Goal: Download file/media

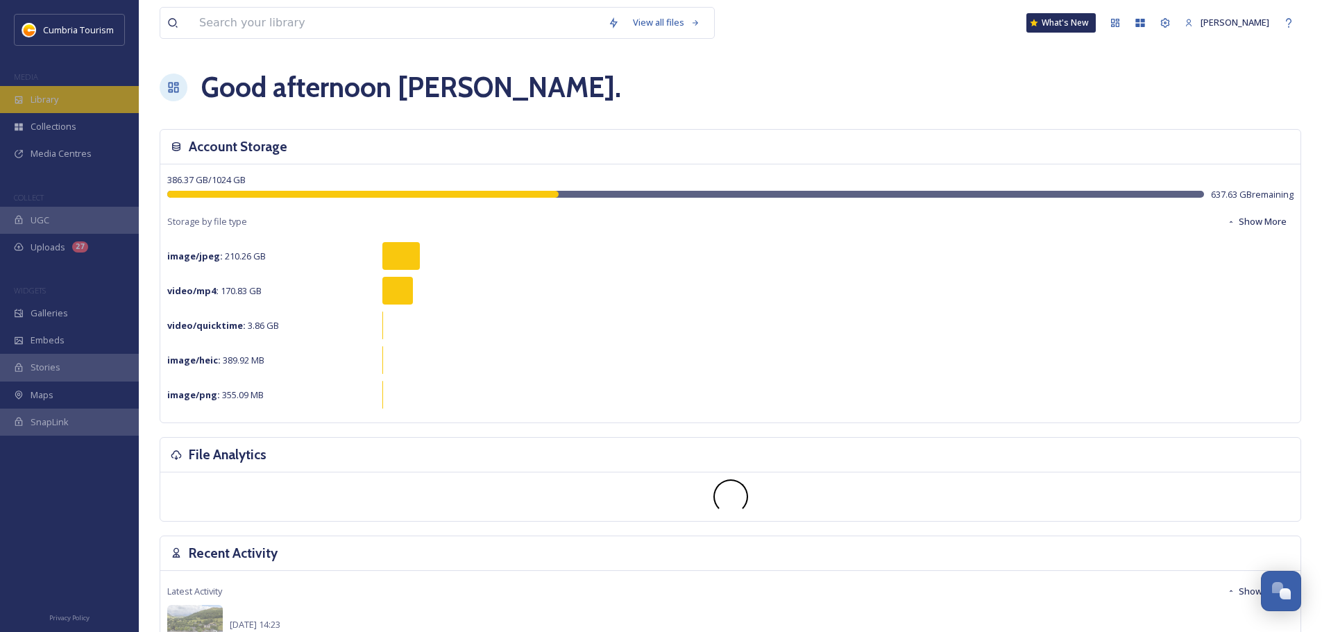
click at [65, 103] on div "Library" at bounding box center [69, 99] width 139 height 27
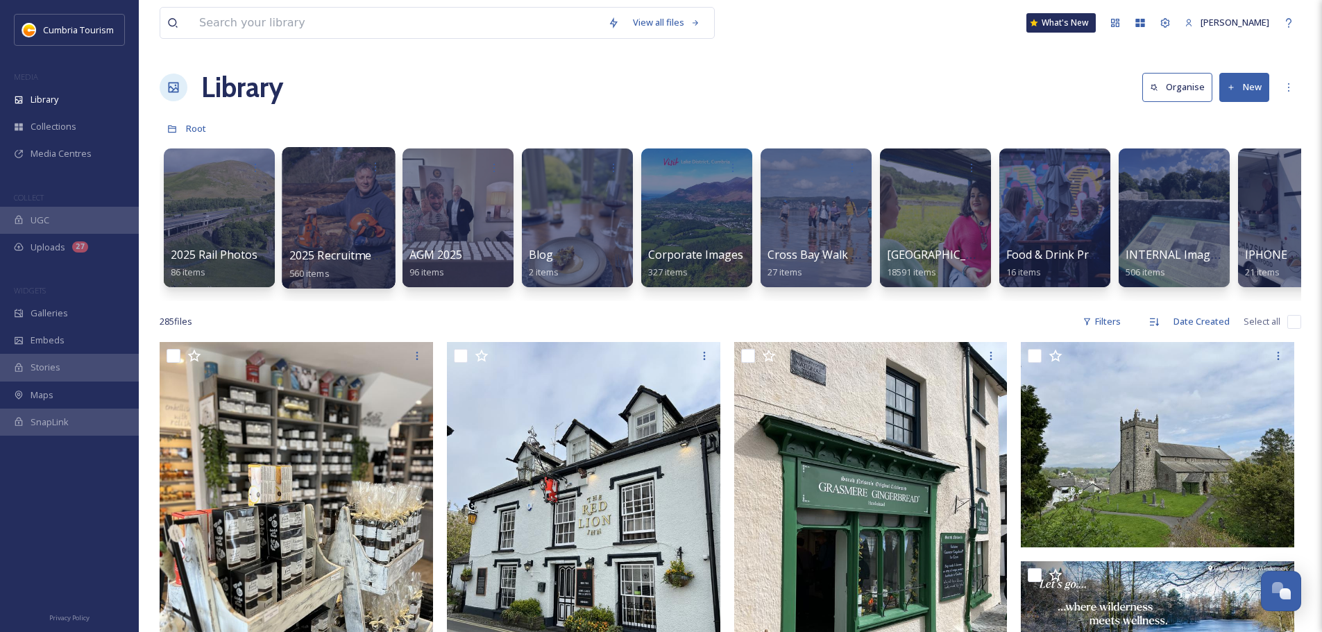
click at [346, 186] on div at bounding box center [338, 218] width 113 height 142
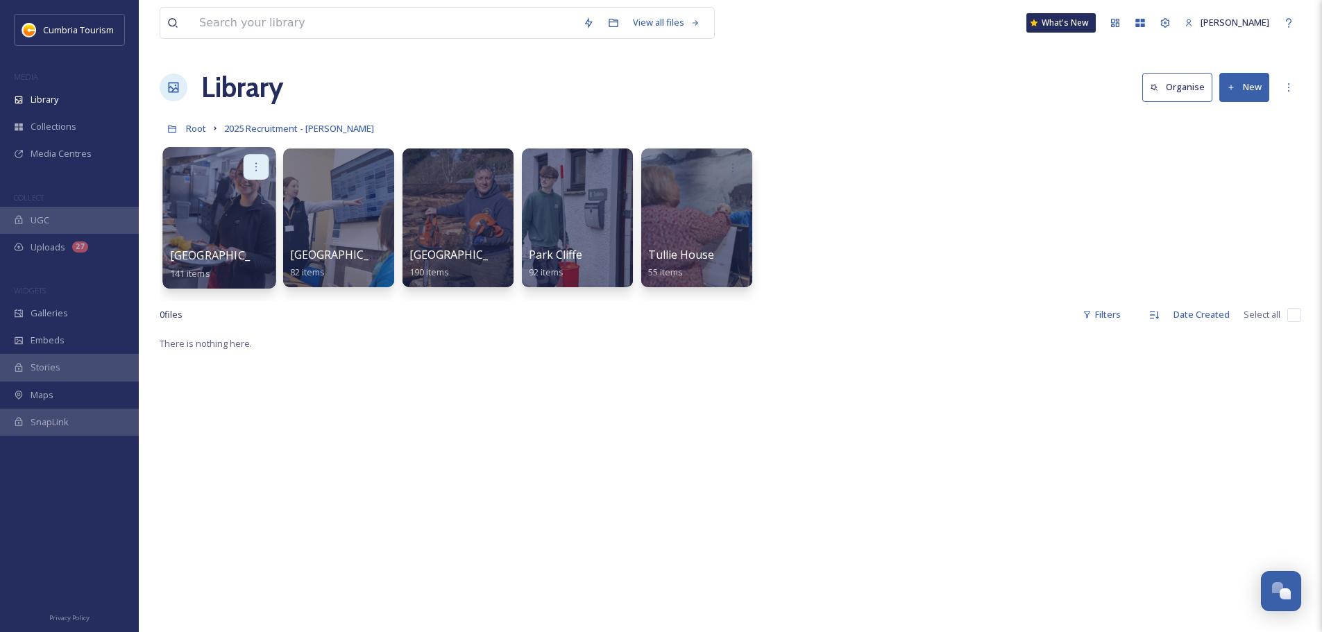
click at [261, 180] on div "[GEOGRAPHIC_DATA] 141 items" at bounding box center [218, 218] width 113 height 142
click at [232, 250] on span "[GEOGRAPHIC_DATA]" at bounding box center [227, 255] width 114 height 15
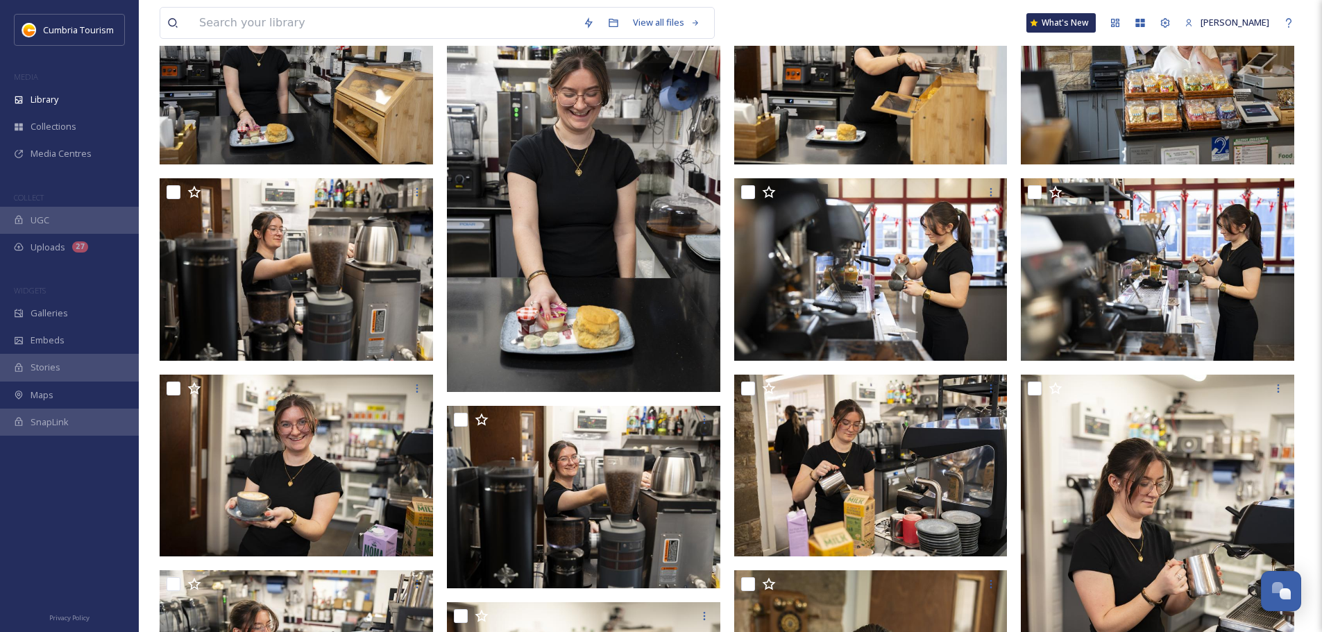
scroll to position [208, 0]
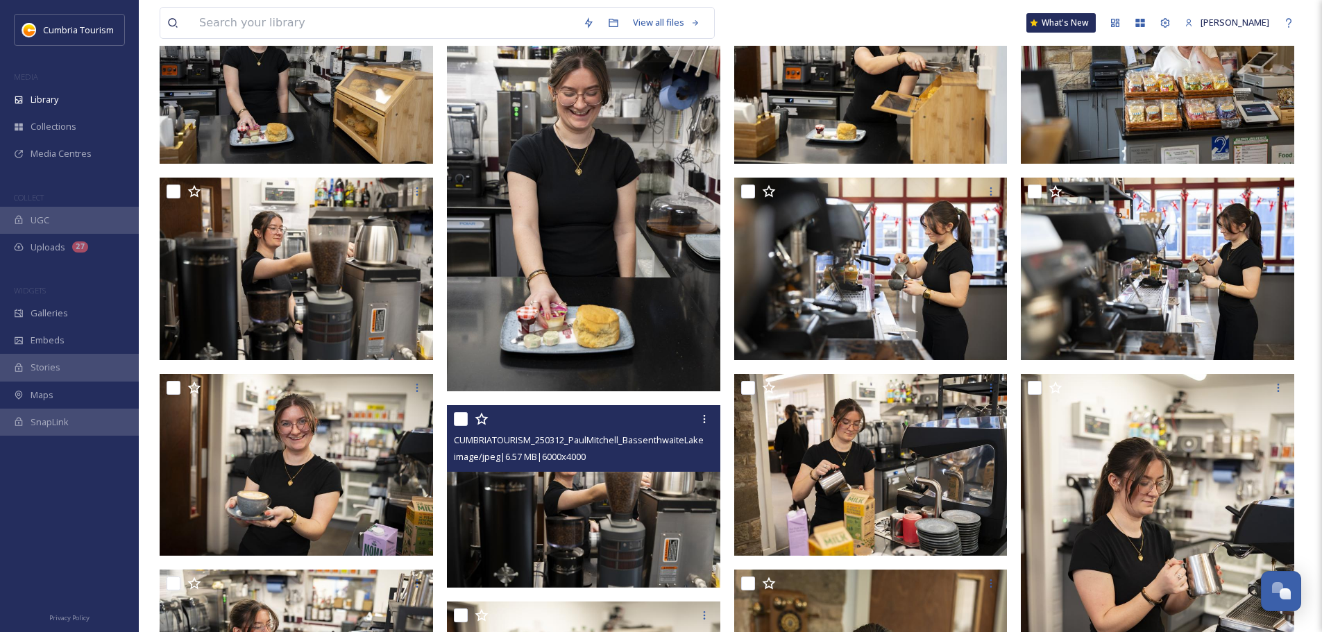
click at [661, 493] on img at bounding box center [583, 496] width 273 height 182
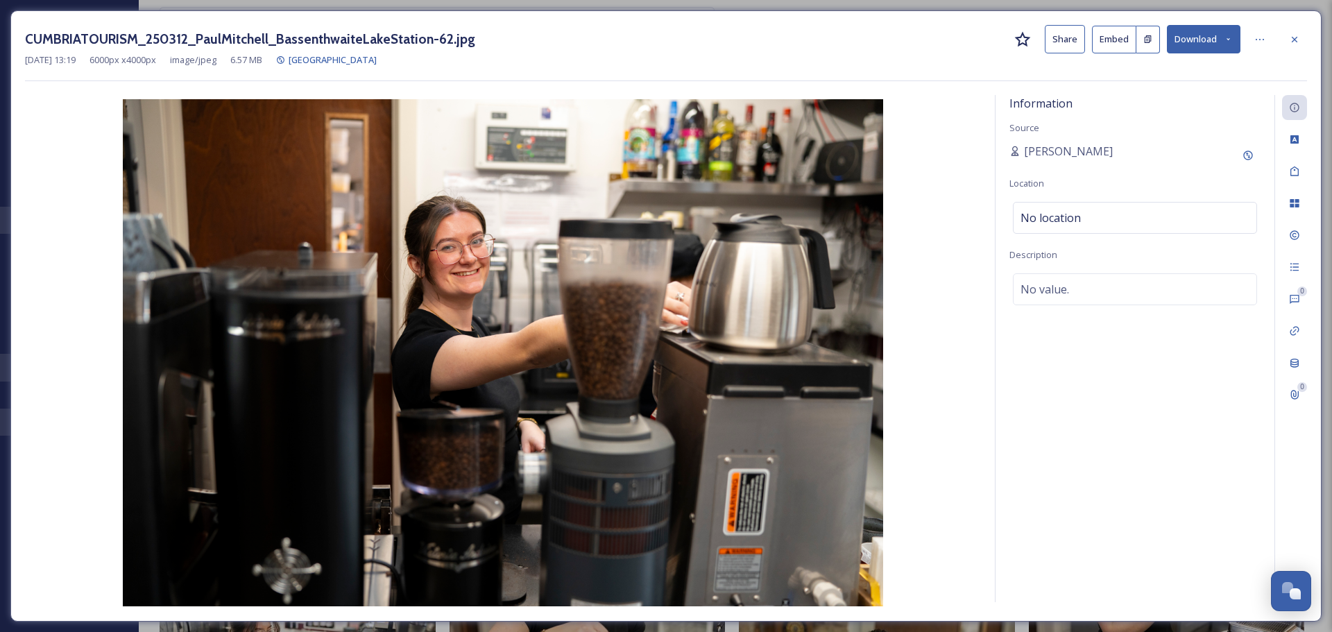
click at [1202, 35] on button "Download" at bounding box center [1204, 39] width 74 height 28
click at [1191, 66] on span "Download Original (6000 x 4000)" at bounding box center [1167, 71] width 131 height 13
click at [1294, 42] on icon at bounding box center [1294, 39] width 11 height 11
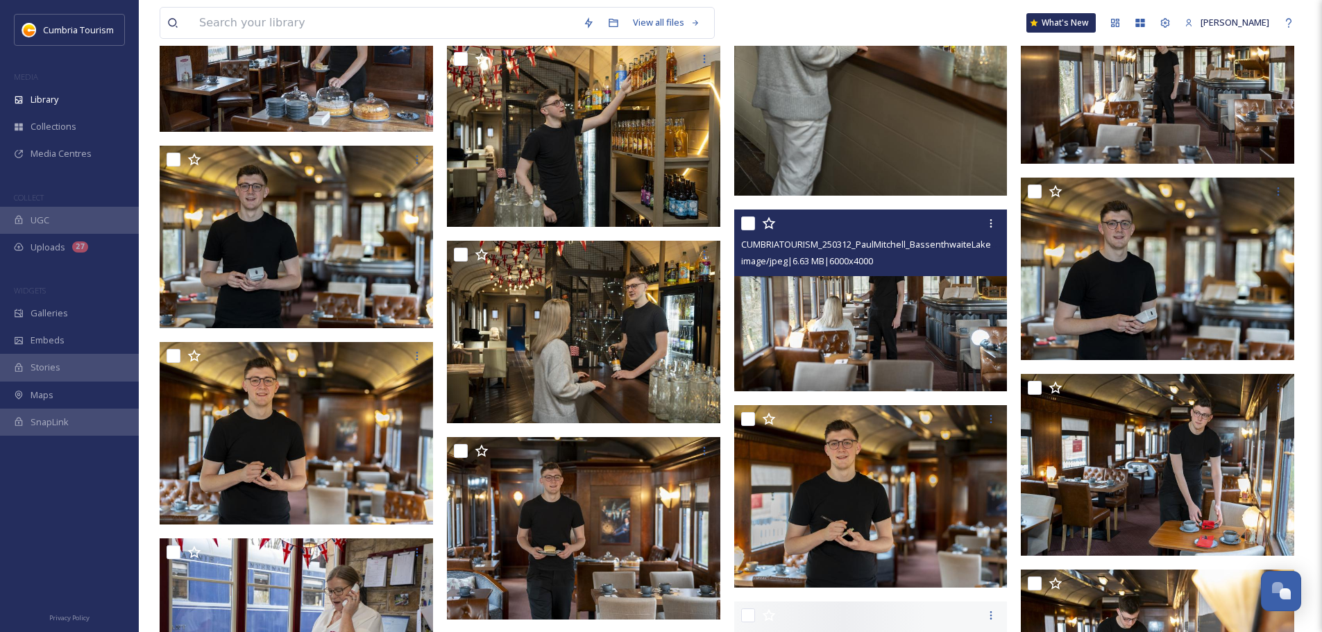
scroll to position [2637, 0]
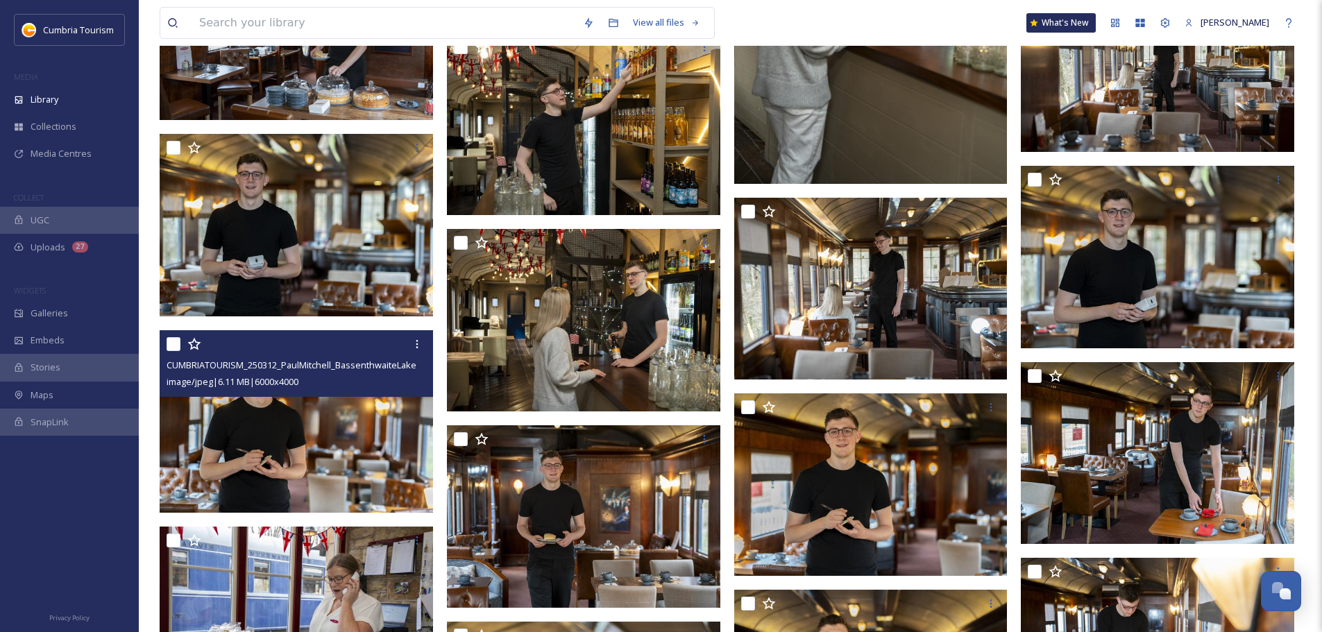
click at [353, 476] on img at bounding box center [296, 421] width 273 height 182
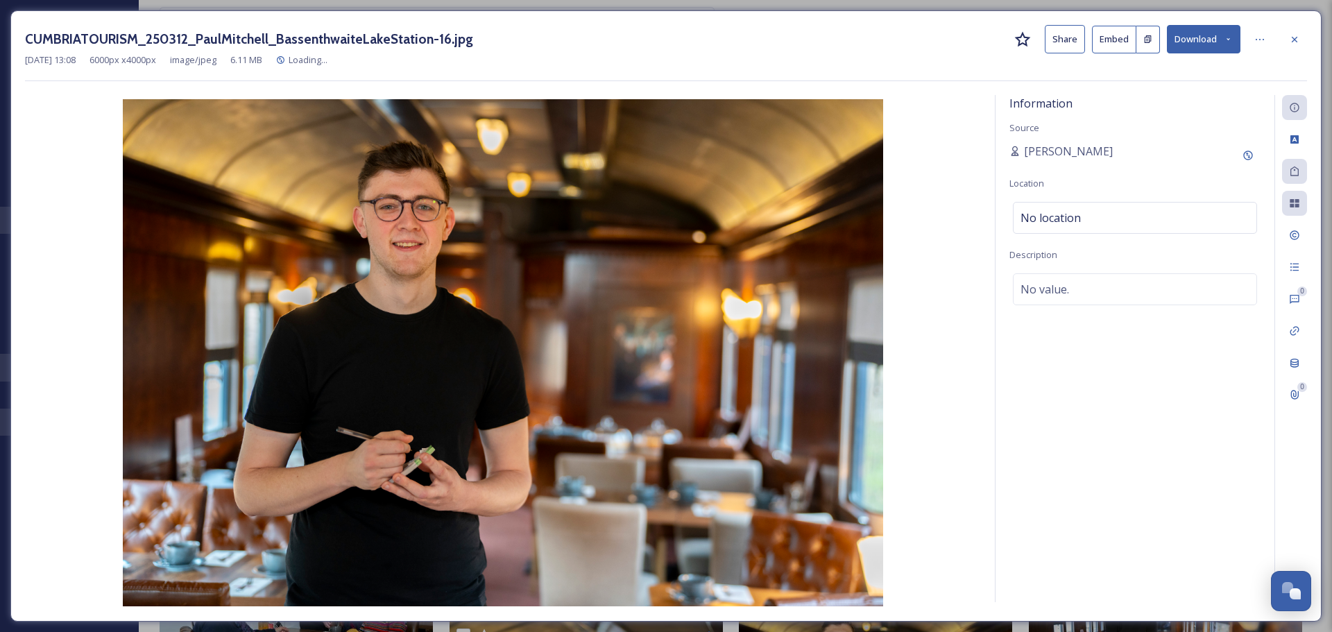
click at [1195, 37] on button "Download" at bounding box center [1204, 39] width 74 height 28
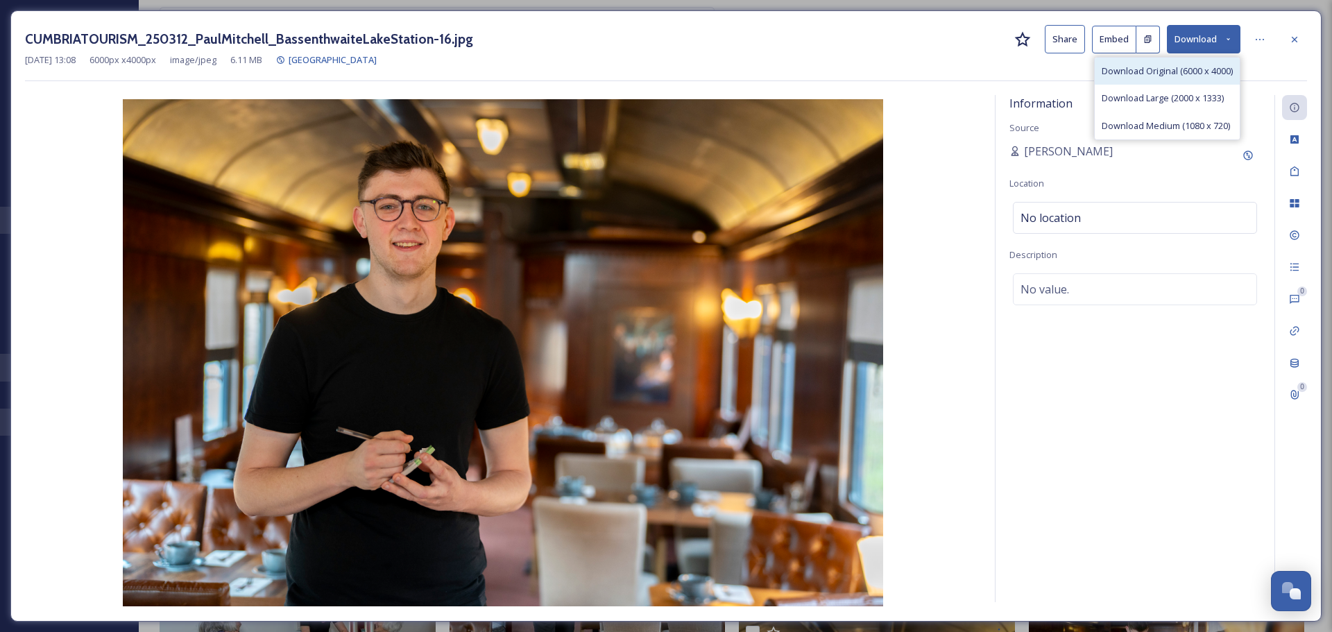
click at [1169, 76] on span "Download Original (6000 x 4000)" at bounding box center [1167, 71] width 131 height 13
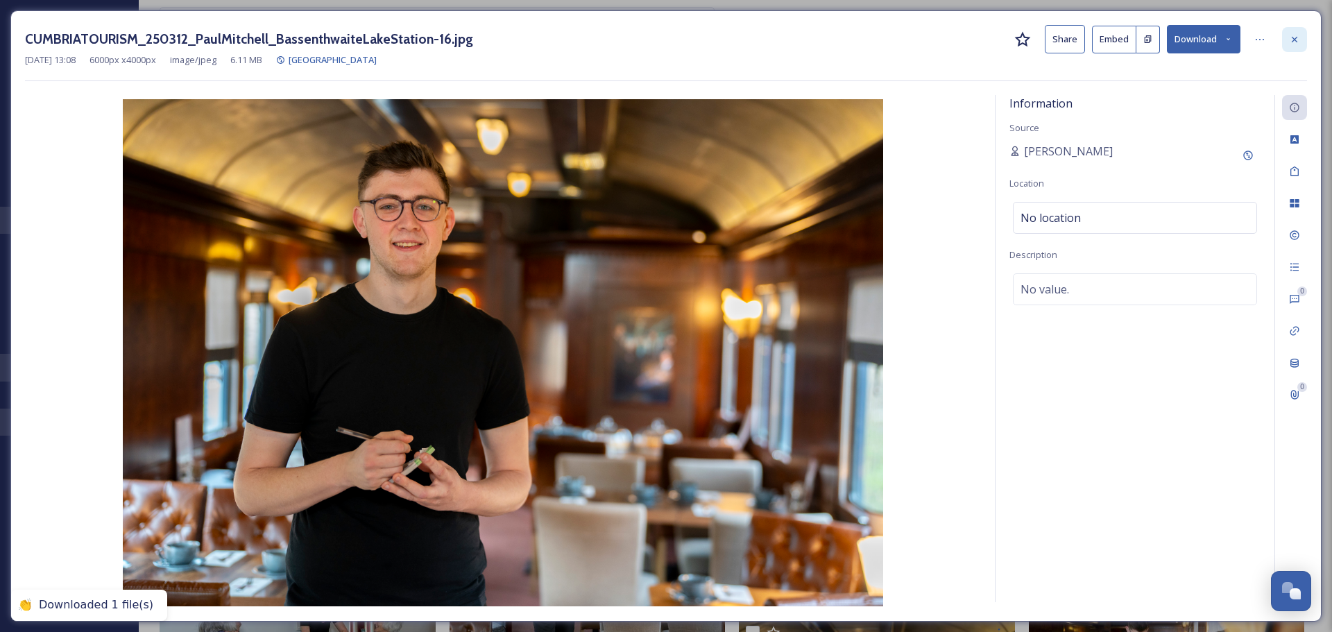
click at [1293, 42] on icon at bounding box center [1295, 39] width 6 height 6
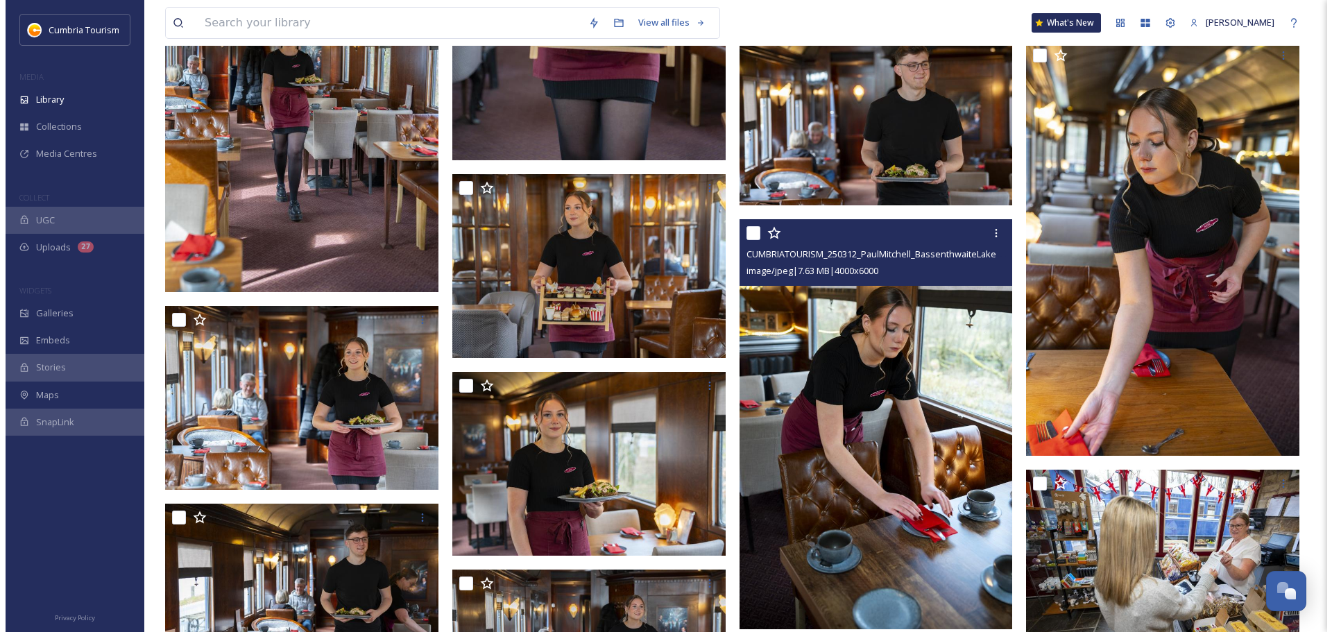
scroll to position [5343, 0]
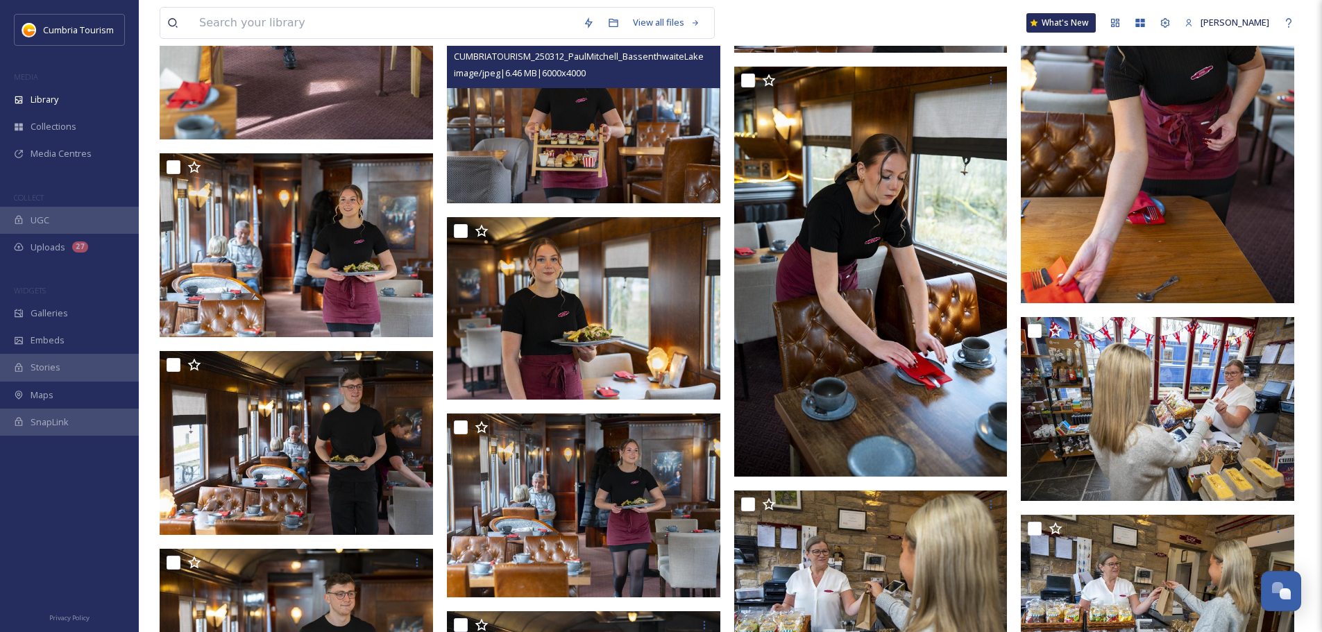
click at [602, 142] on img at bounding box center [583, 113] width 273 height 182
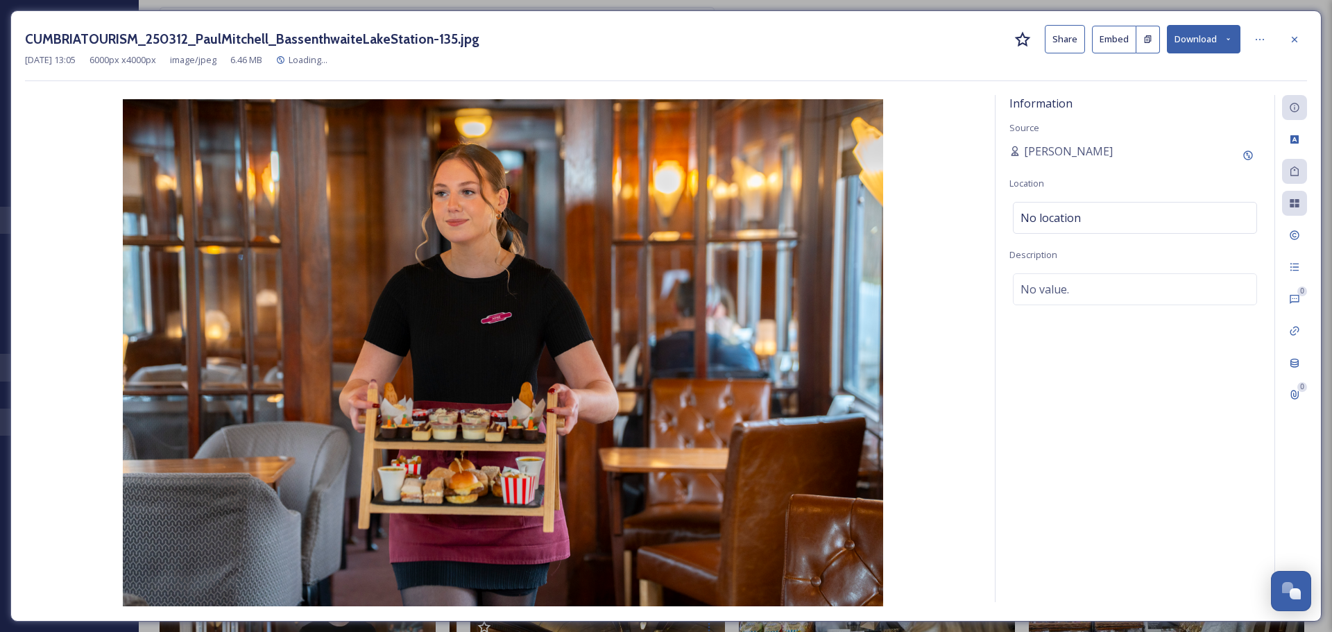
click at [1205, 36] on button "Download" at bounding box center [1204, 39] width 74 height 28
click at [1192, 67] on span "Download Original (6000 x 4000)" at bounding box center [1167, 71] width 131 height 13
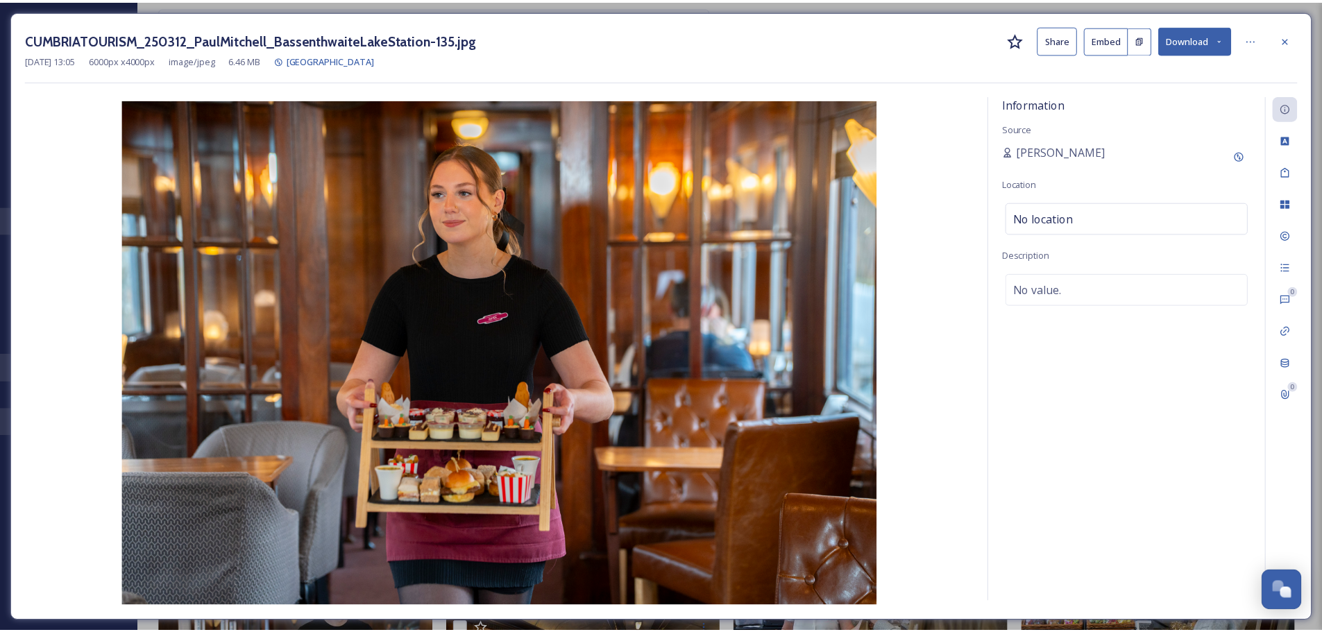
scroll to position [5345, 0]
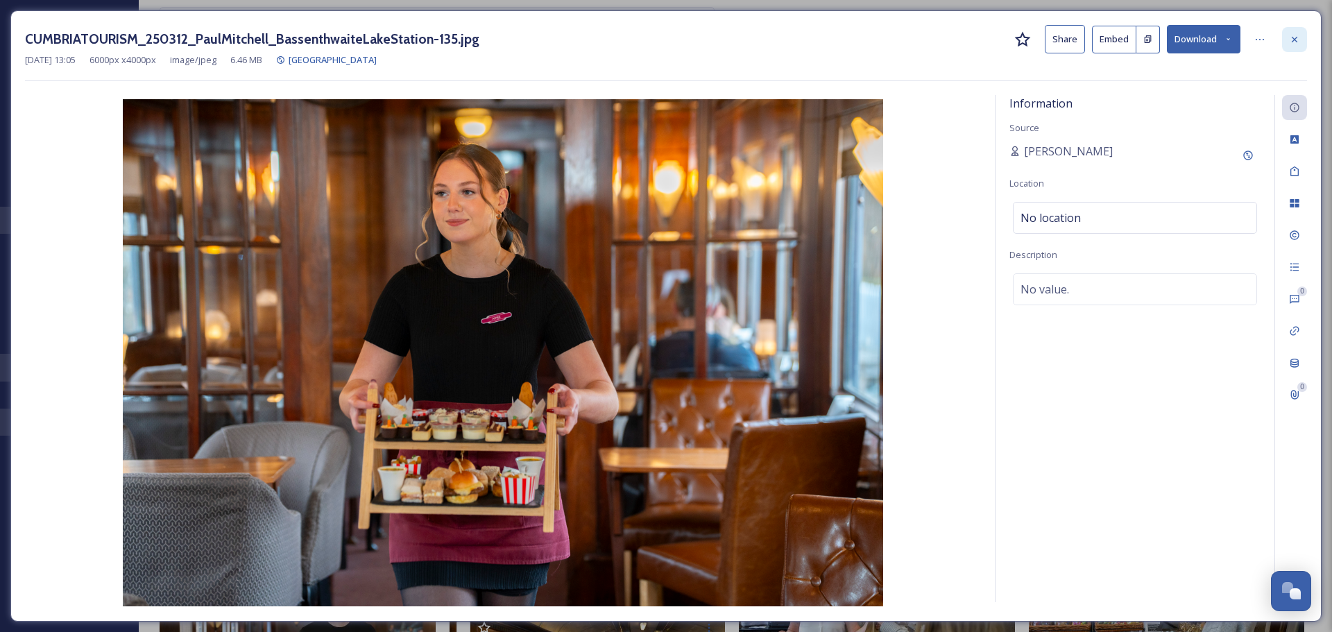
click at [1292, 40] on icon at bounding box center [1294, 39] width 11 height 11
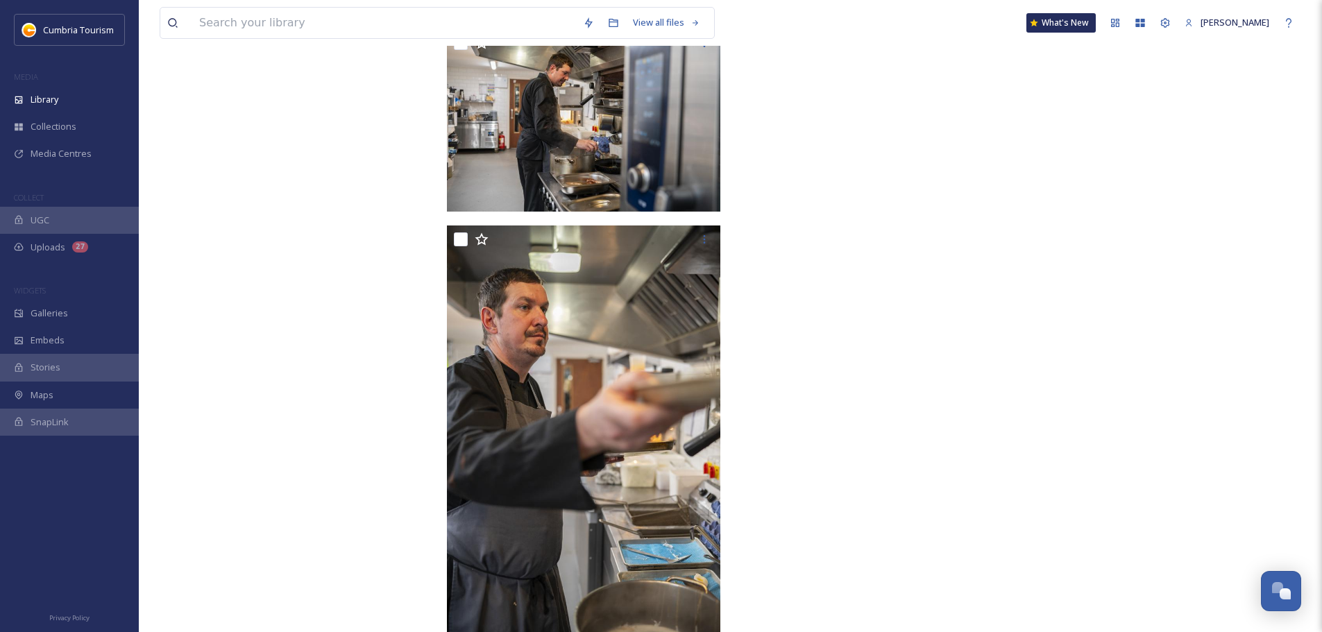
scroll to position [8711, 0]
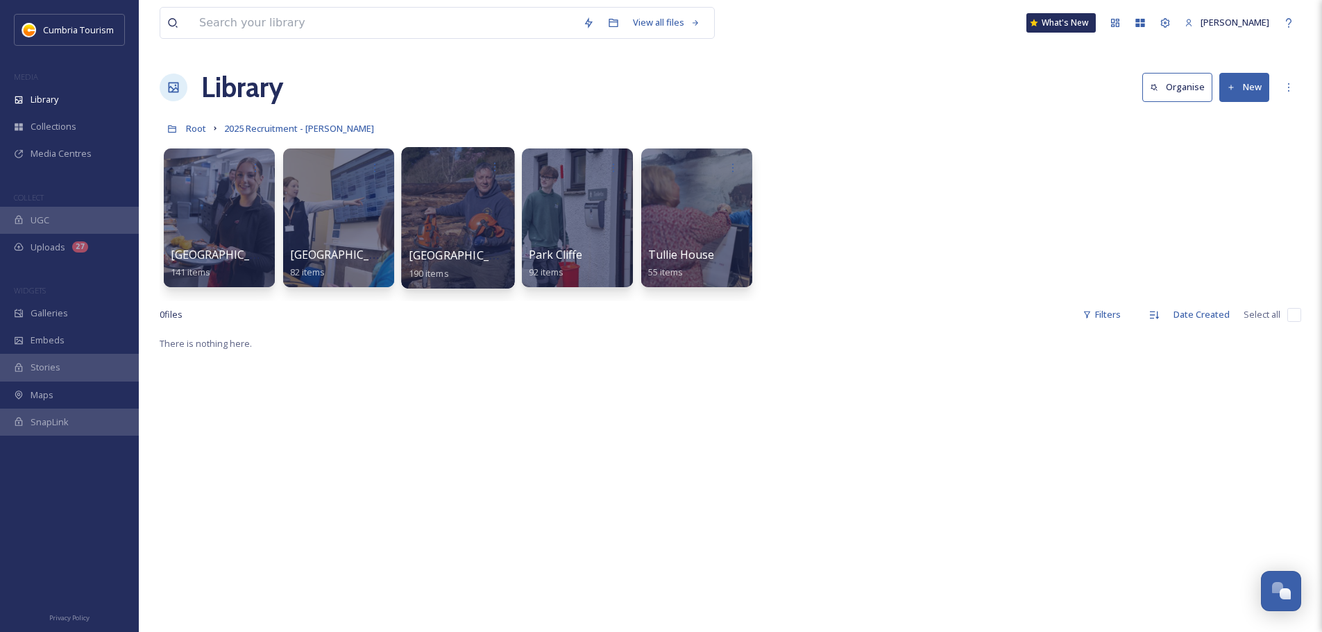
click at [451, 212] on div at bounding box center [457, 218] width 113 height 142
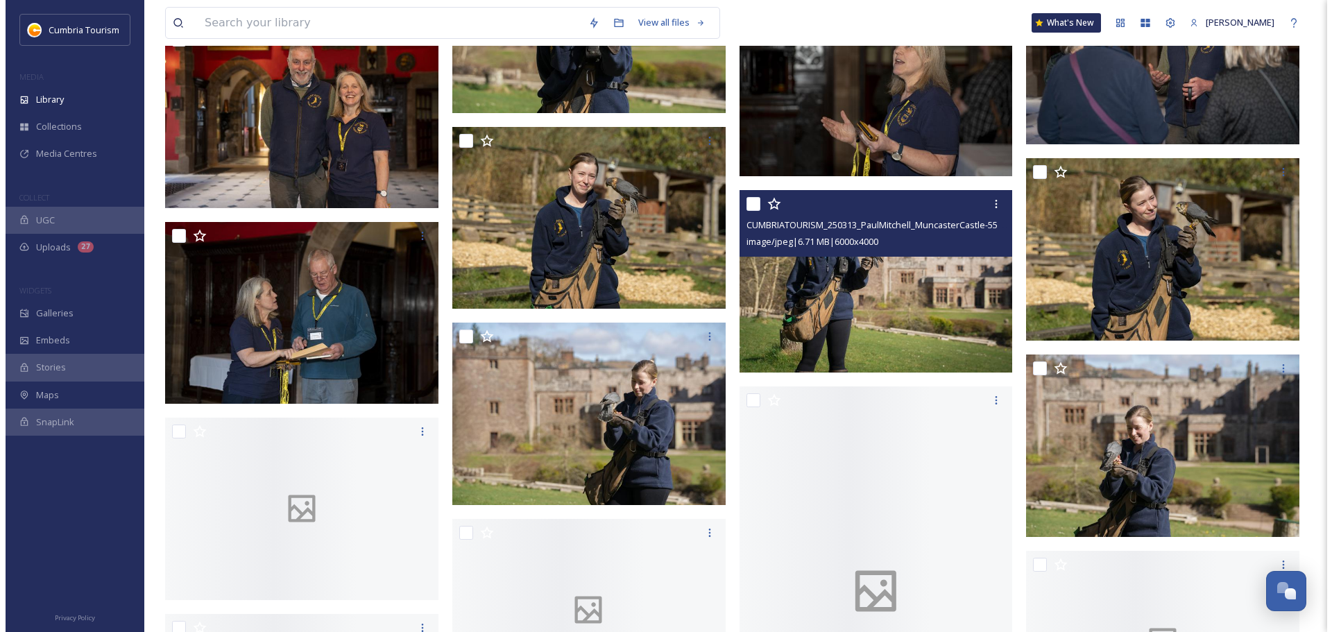
scroll to position [7841, 0]
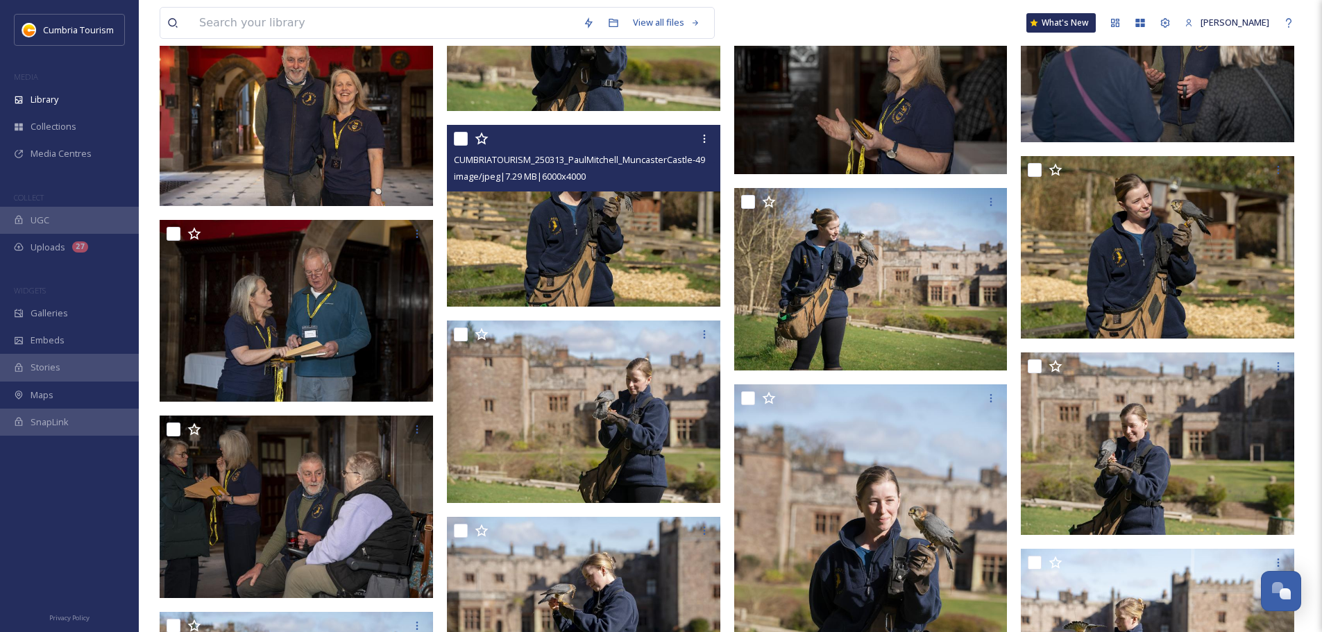
click at [610, 242] on img at bounding box center [583, 215] width 273 height 182
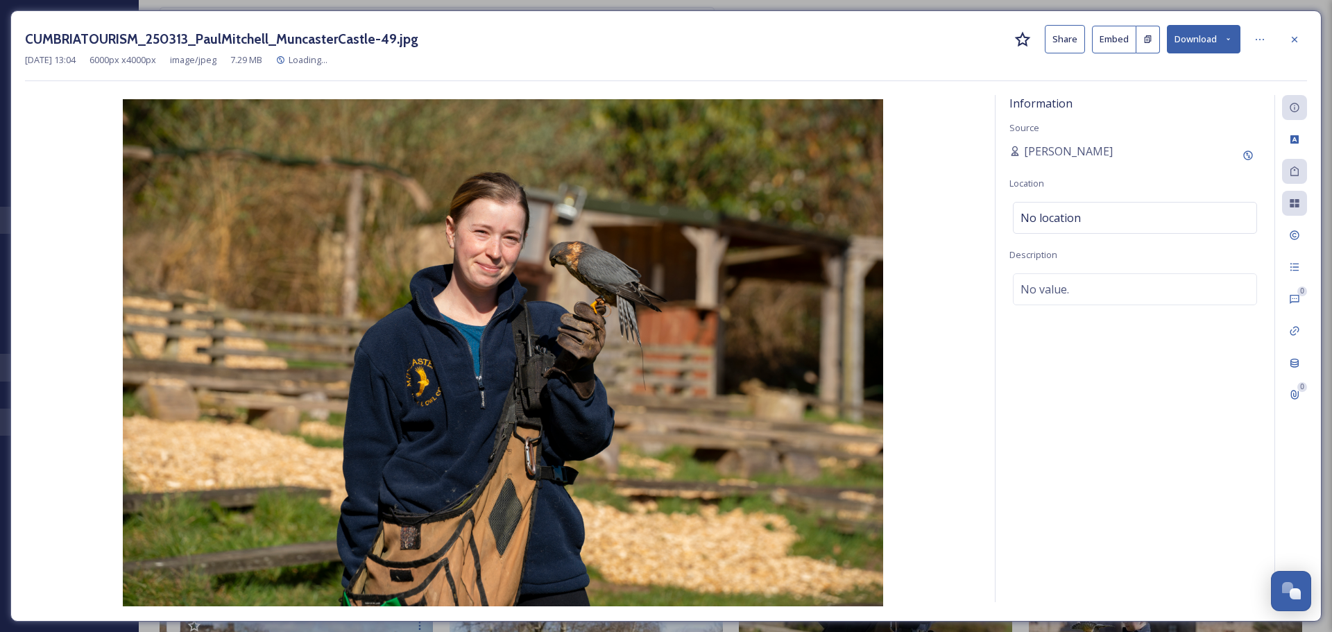
click at [1208, 39] on button "Download" at bounding box center [1204, 39] width 74 height 28
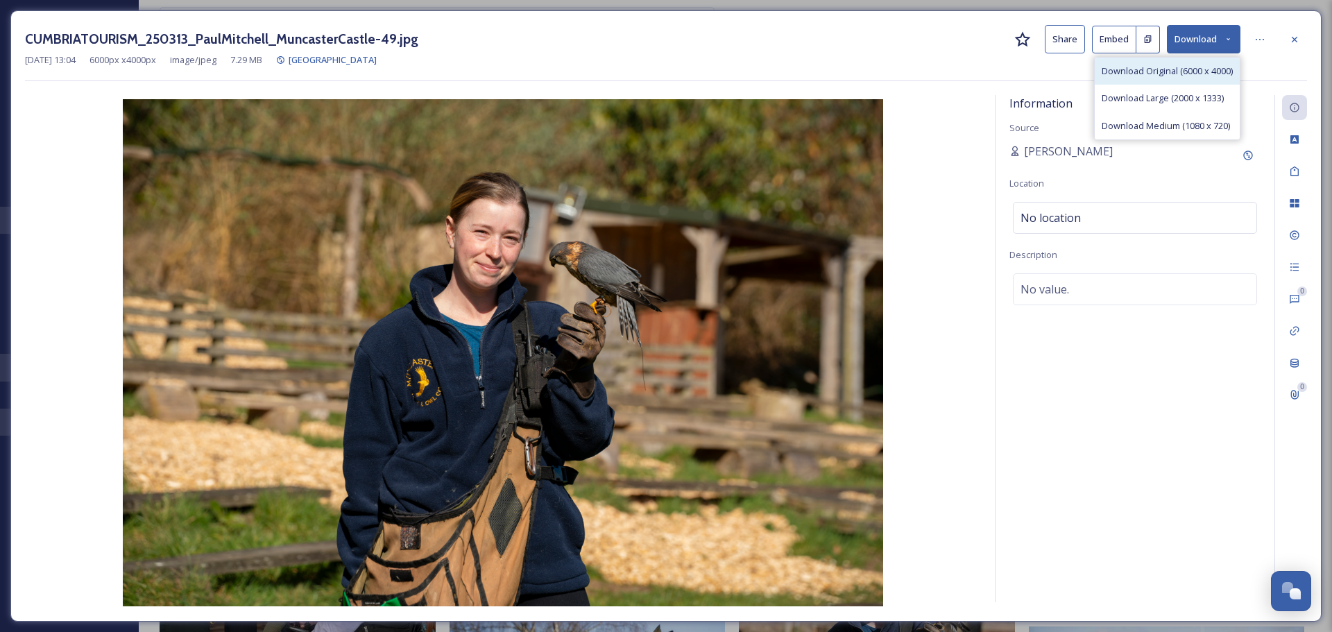
click at [1186, 80] on div "Download Original (6000 x 4000)" at bounding box center [1167, 71] width 145 height 27
